Goal: Navigation & Orientation: Find specific page/section

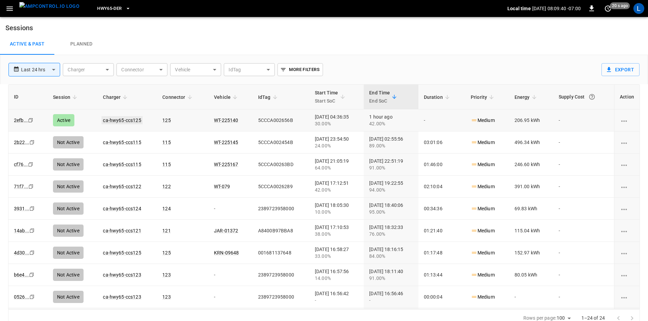
click at [123, 120] on link "ca-hwy65-ccs125" at bounding box center [122, 120] width 41 height 8
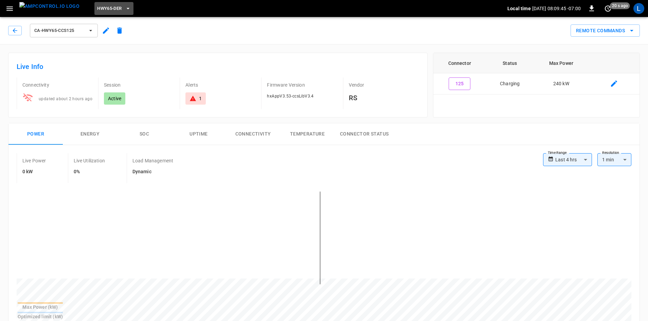
click at [104, 9] on span "HWY65-DER" at bounding box center [109, 9] width 24 height 8
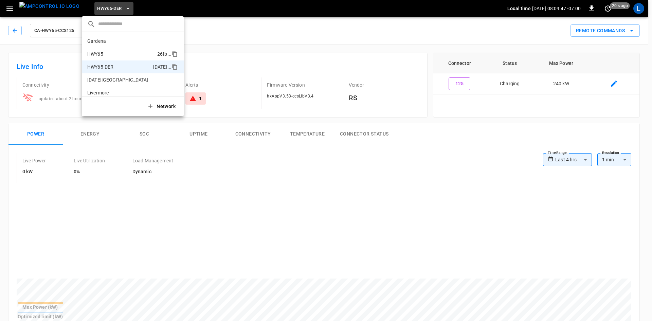
click at [119, 56] on p "HWY65" at bounding box center [120, 54] width 67 height 7
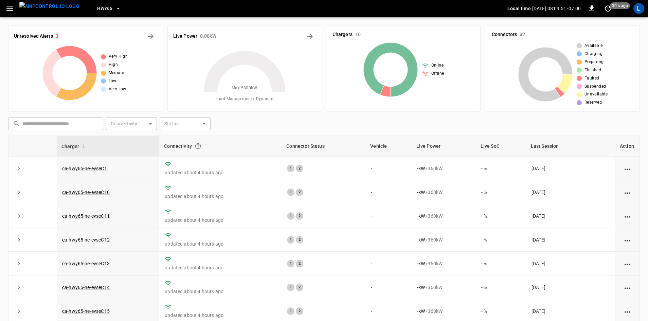
click at [10, 8] on icon "button" at bounding box center [9, 8] width 8 height 8
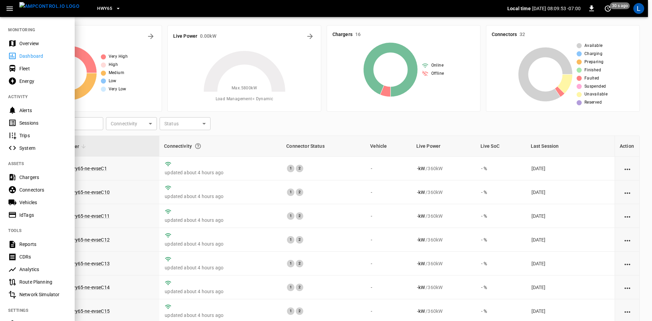
click at [35, 123] on div "Sessions" at bounding box center [42, 123] width 47 height 7
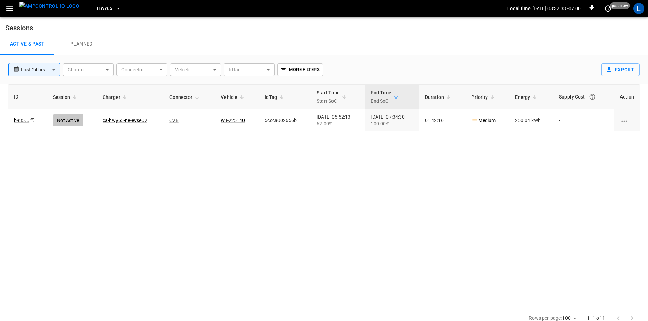
click at [15, 10] on button "button" at bounding box center [10, 8] width 14 height 13
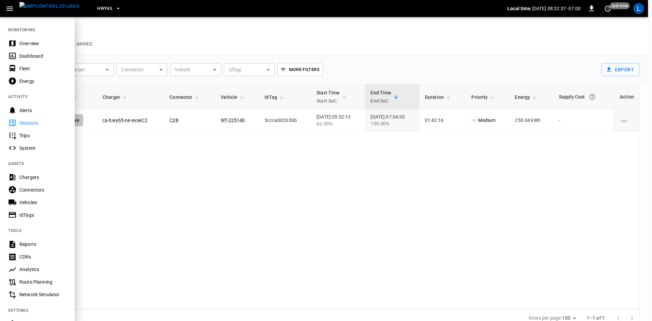
click at [33, 53] on div "Dashboard" at bounding box center [42, 56] width 47 height 7
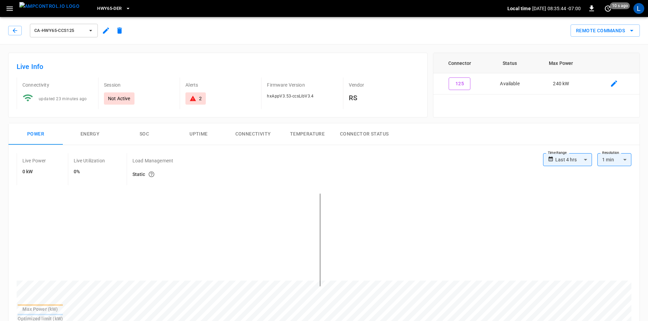
click at [12, 6] on icon "button" at bounding box center [9, 8] width 8 height 8
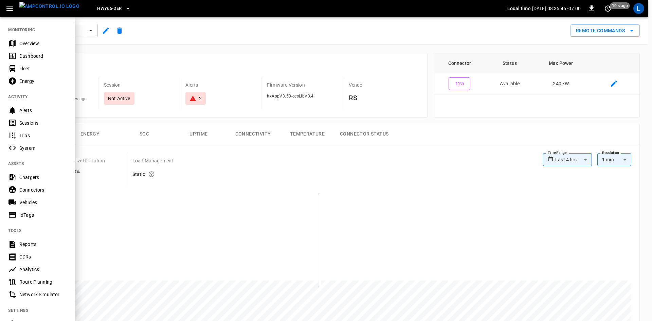
click at [27, 120] on div "Sessions" at bounding box center [42, 123] width 47 height 7
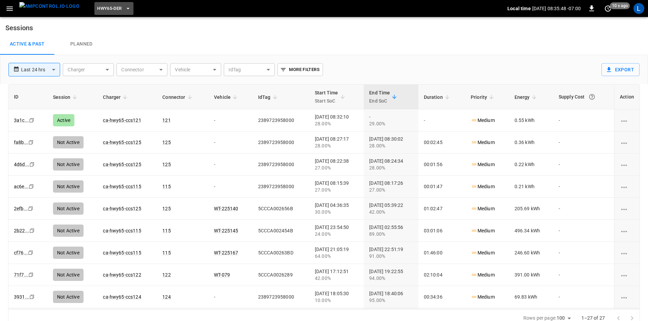
click at [125, 7] on icon "button" at bounding box center [128, 8] width 7 height 7
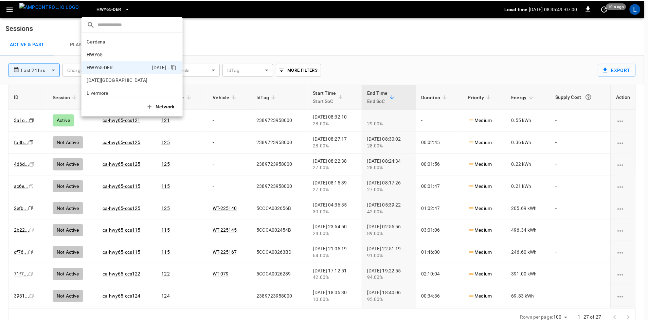
scroll to position [24, 0]
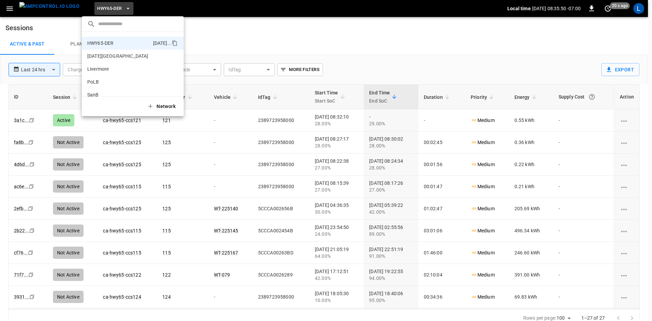
drag, startPoint x: 216, startPoint y: 127, endPoint x: 217, endPoint y: 123, distance: 4.1
click at [216, 125] on div at bounding box center [326, 160] width 652 height 321
